Goal: Transaction & Acquisition: Purchase product/service

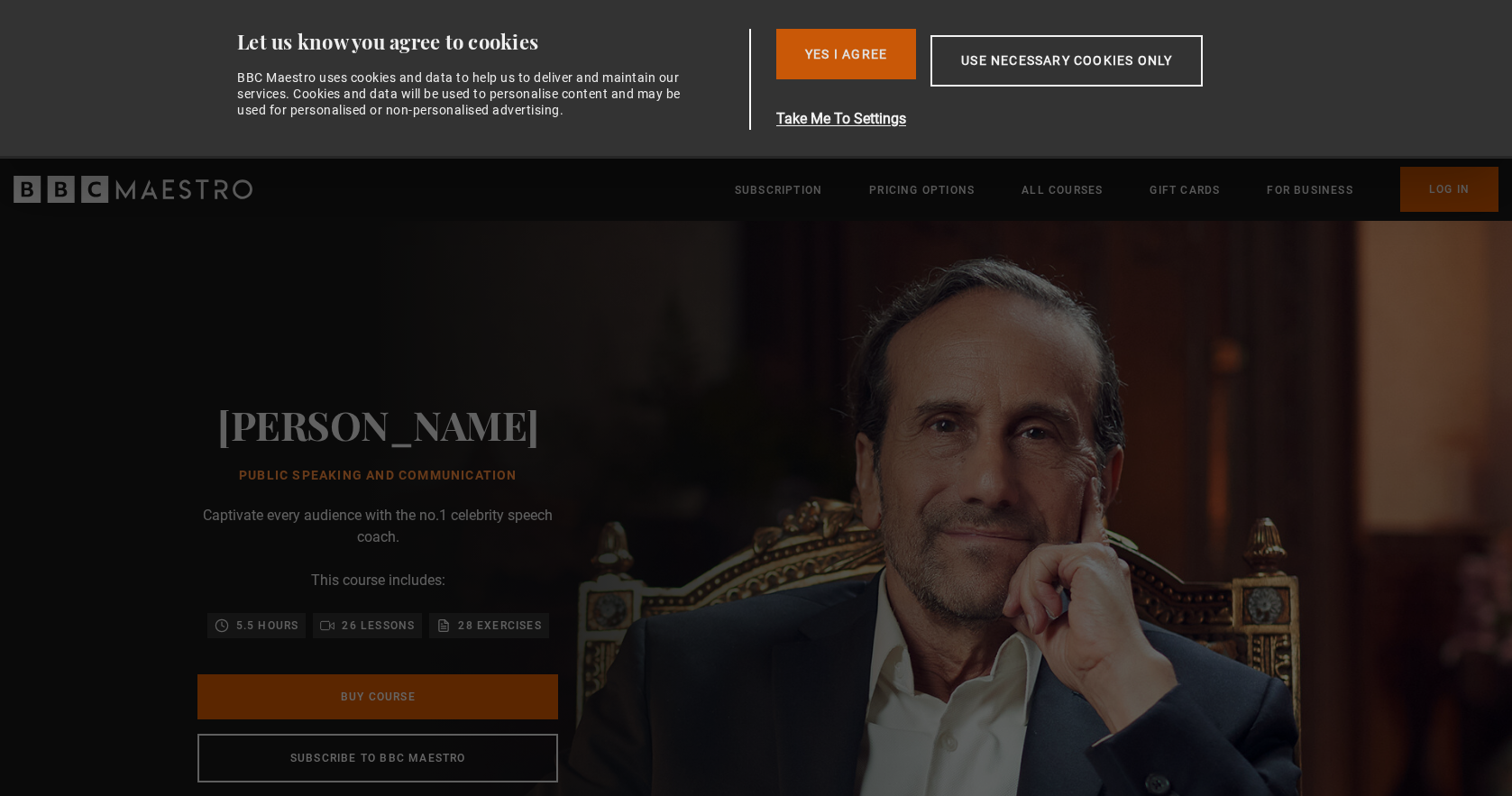
click at [835, 59] on button "Yes I Agree" at bounding box center [846, 53] width 139 height 50
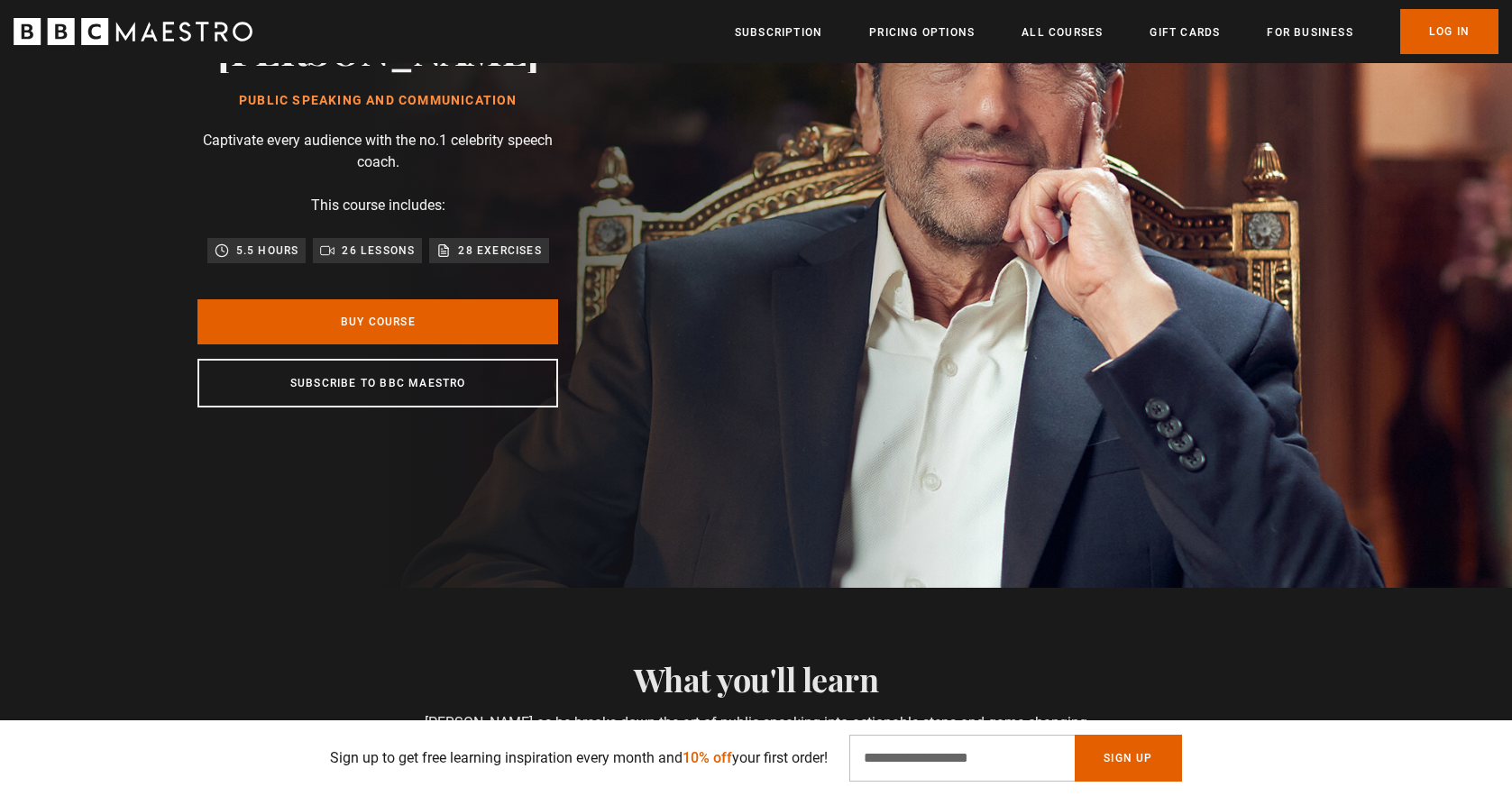
scroll to position [216, 0]
click at [376, 320] on link "Buy Course" at bounding box center [378, 322] width 361 height 45
